Goal: Task Accomplishment & Management: Use online tool/utility

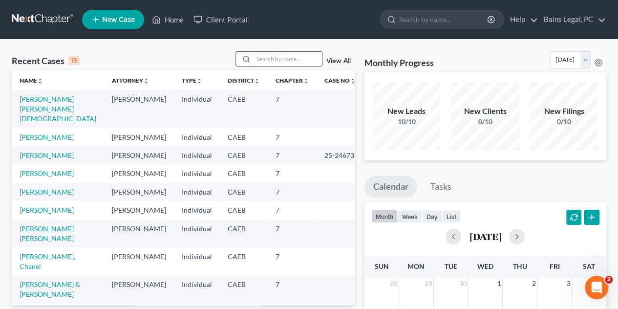
click at [272, 58] on input "search" at bounding box center [287, 59] width 68 height 14
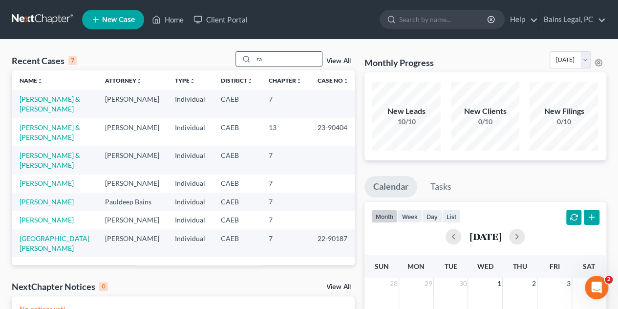
type input "r"
type input "[PERSON_NAME]"
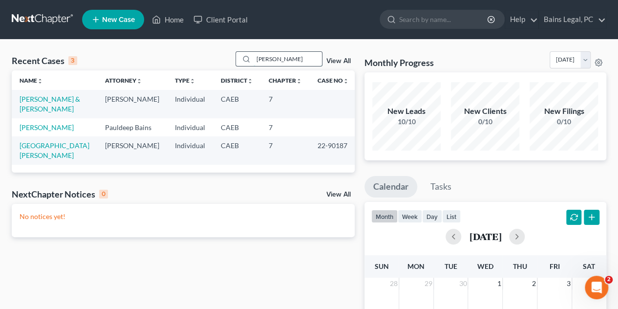
drag, startPoint x: 284, startPoint y: 59, endPoint x: 246, endPoint y: 57, distance: 37.7
click at [246, 57] on div "[PERSON_NAME]" at bounding box center [278, 58] width 87 height 15
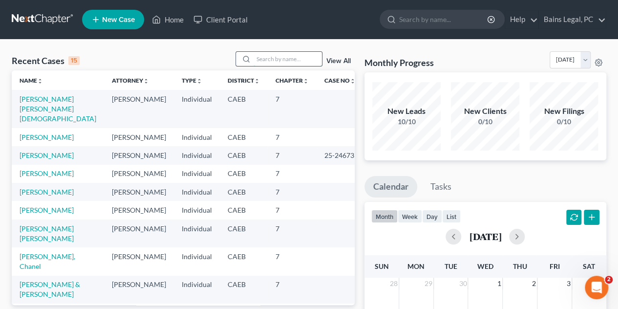
click at [305, 58] on input "search" at bounding box center [287, 59] width 68 height 14
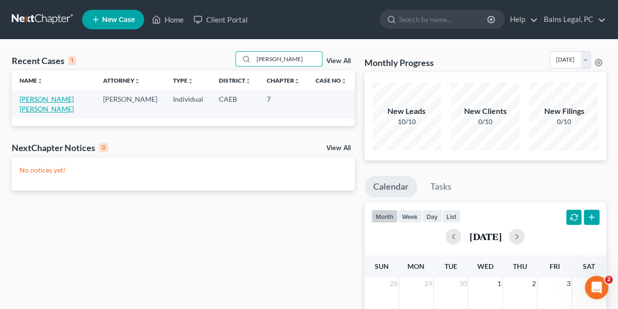
type input "[PERSON_NAME]"
click at [37, 103] on link "[PERSON_NAME] [PERSON_NAME]" at bounding box center [47, 104] width 54 height 18
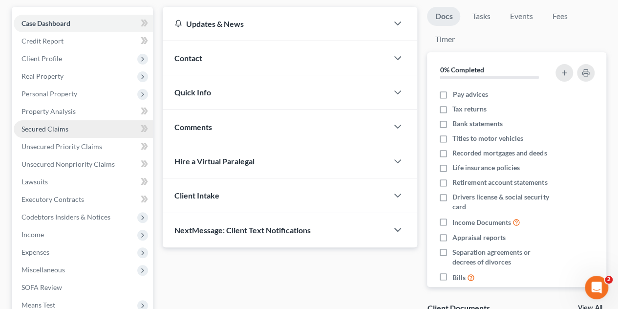
scroll to position [49, 0]
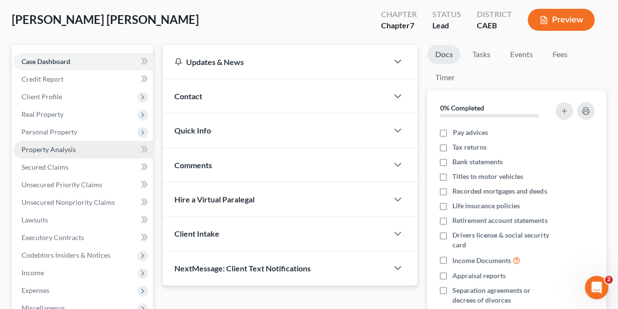
click at [61, 148] on span "Property Analysis" at bounding box center [48, 149] width 54 height 8
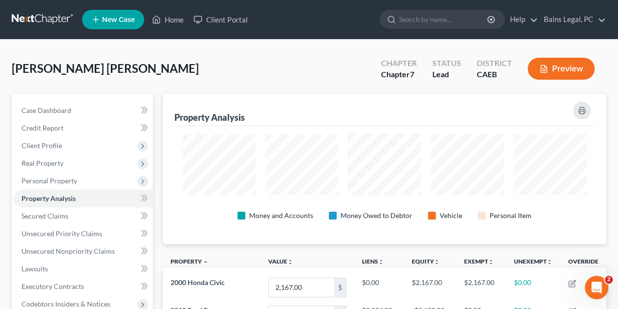
scroll to position [149, 443]
click at [178, 20] on link "Home" at bounding box center [168, 20] width 42 height 18
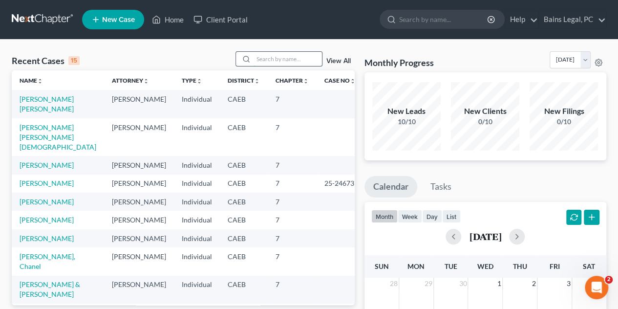
click at [280, 61] on input "search" at bounding box center [287, 59] width 68 height 14
type input "treant"
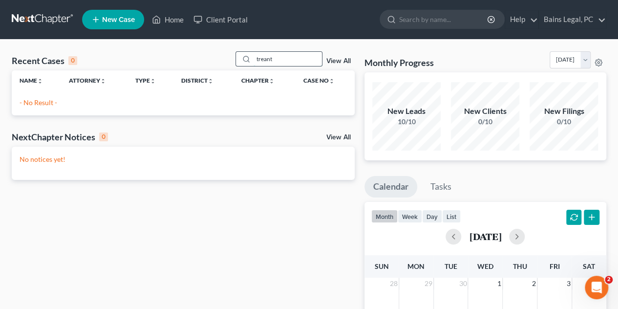
drag, startPoint x: 282, startPoint y: 62, endPoint x: 251, endPoint y: 57, distance: 32.0
click at [251, 57] on div "treant" at bounding box center [278, 58] width 87 height 15
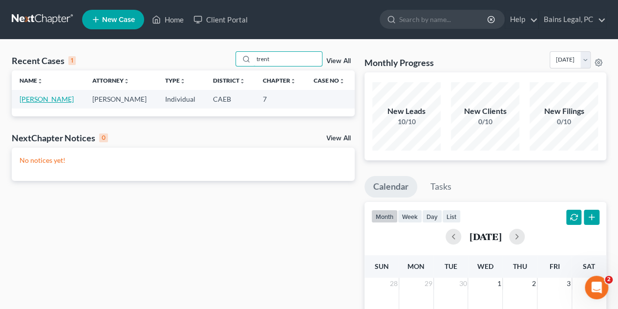
type input "trent"
click at [32, 99] on link "[PERSON_NAME]" at bounding box center [47, 99] width 54 height 8
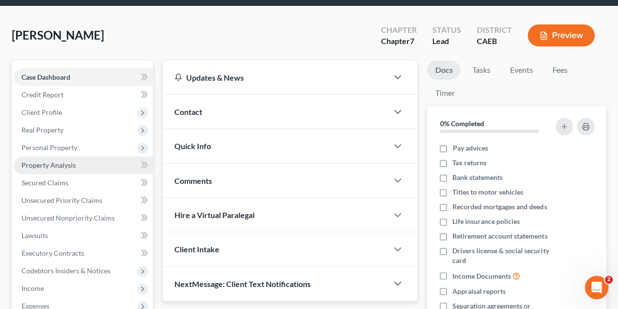
scroll to position [49, 0]
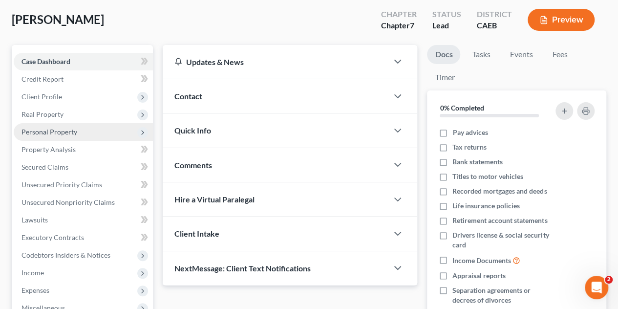
click at [64, 136] on span "Personal Property" at bounding box center [83, 132] width 139 height 18
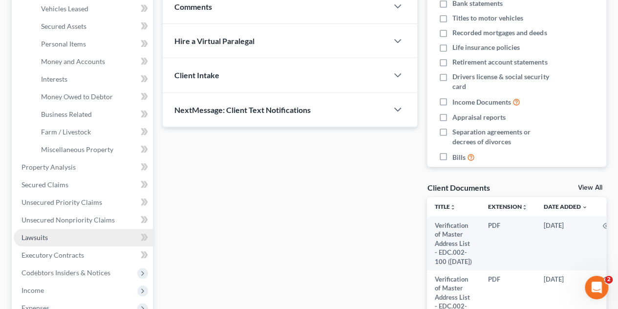
scroll to position [244, 0]
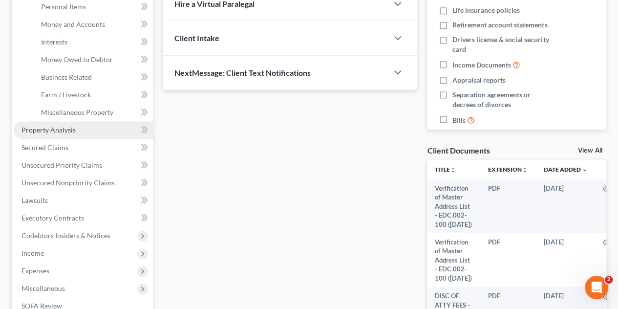
click at [61, 127] on span "Property Analysis" at bounding box center [48, 129] width 54 height 8
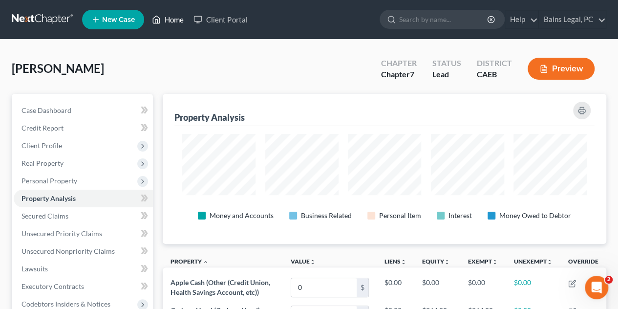
click at [169, 19] on link "Home" at bounding box center [168, 20] width 42 height 18
click at [173, 18] on link "Home" at bounding box center [168, 20] width 42 height 18
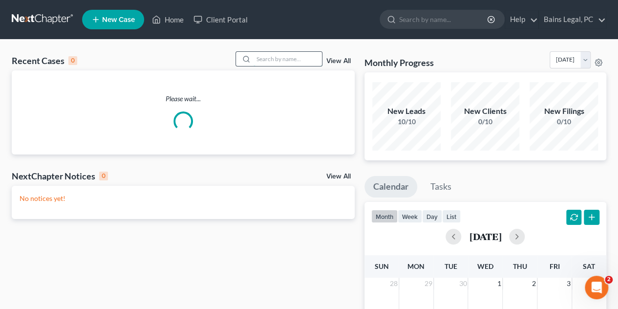
click at [277, 63] on input "search" at bounding box center [287, 59] width 68 height 14
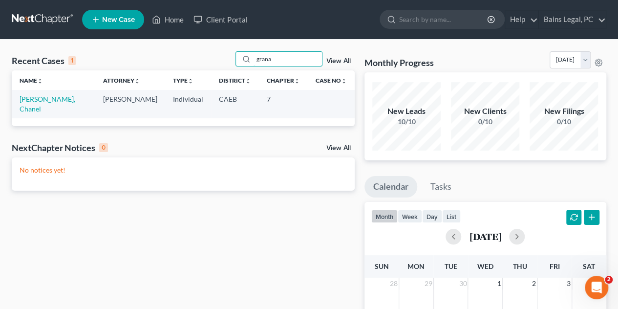
type input "grana"
click at [62, 95] on link "[PERSON_NAME], Chanel" at bounding box center [48, 104] width 56 height 18
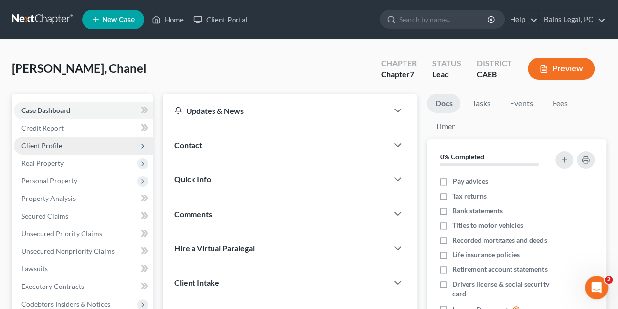
scroll to position [98, 0]
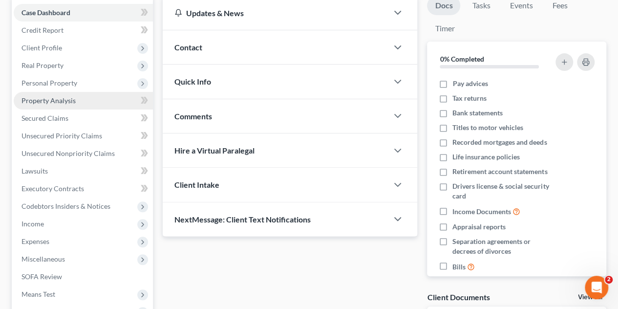
click at [80, 100] on link "Property Analysis" at bounding box center [83, 101] width 139 height 18
